Goal: Find specific page/section: Find specific page/section

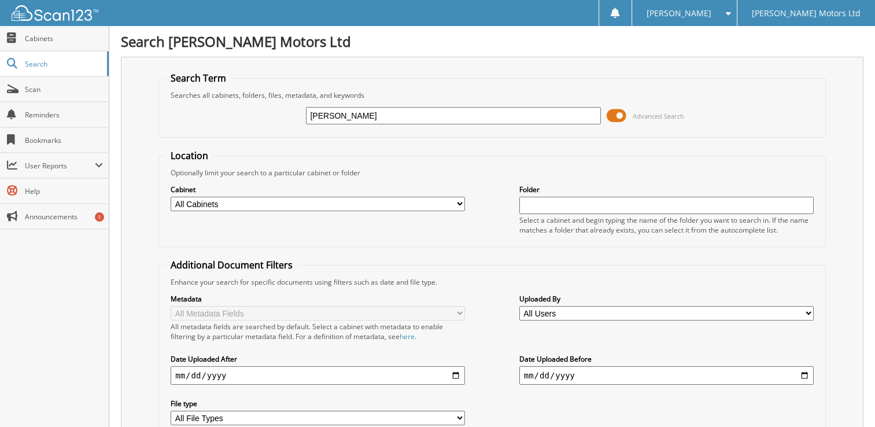
type input "[PERSON_NAME]"
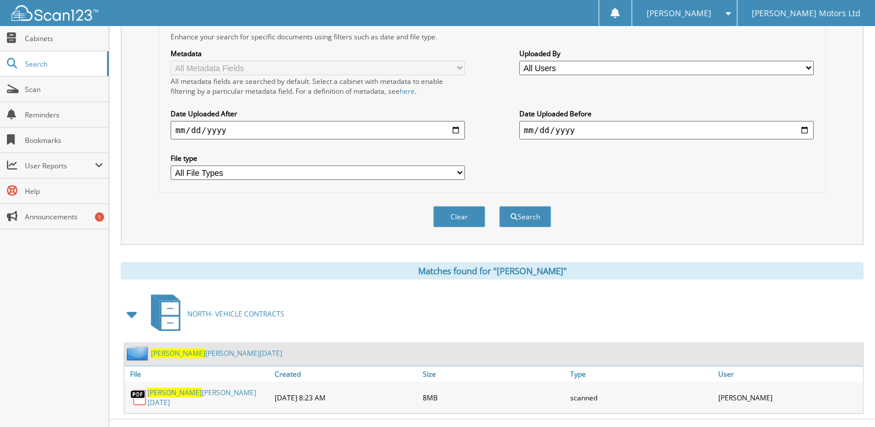
scroll to position [252, 0]
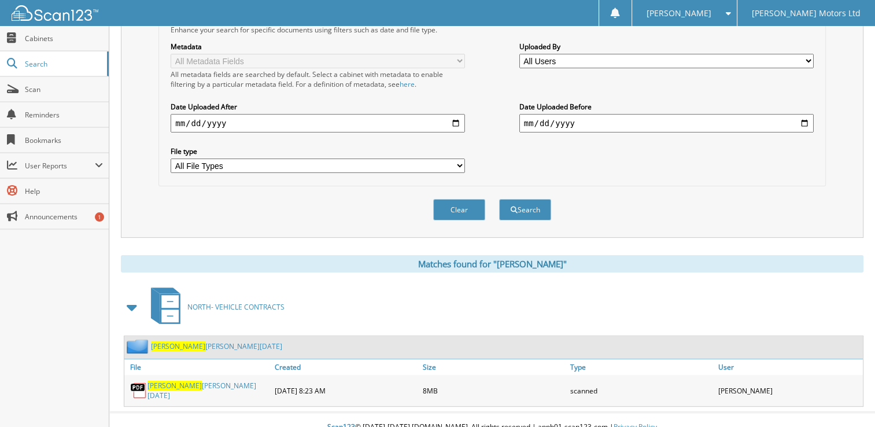
click at [211, 380] on link "[PERSON_NAME][DATE]" at bounding box center [207, 390] width 121 height 20
